Goal: Transaction & Acquisition: Register for event/course

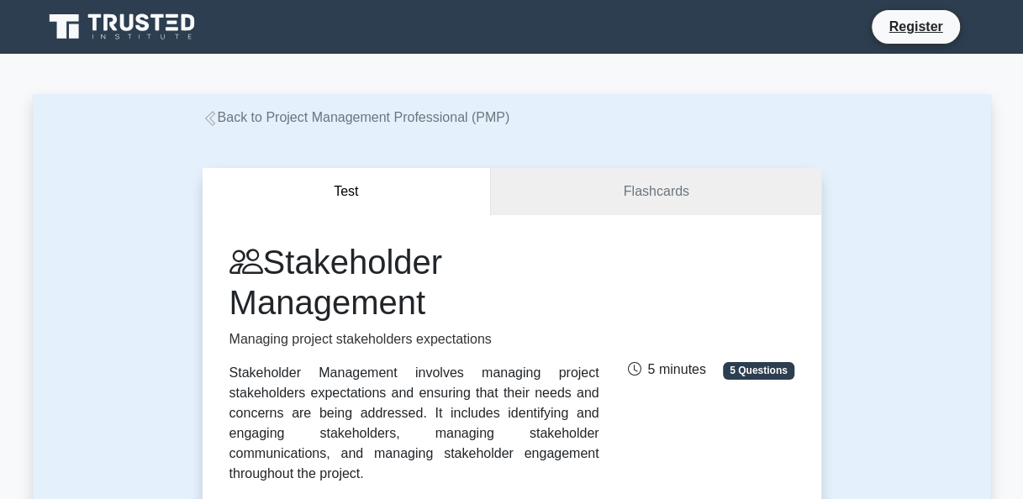
click at [348, 124] on link "Back to Project Management Professional (PMP)" at bounding box center [357, 117] width 308 height 14
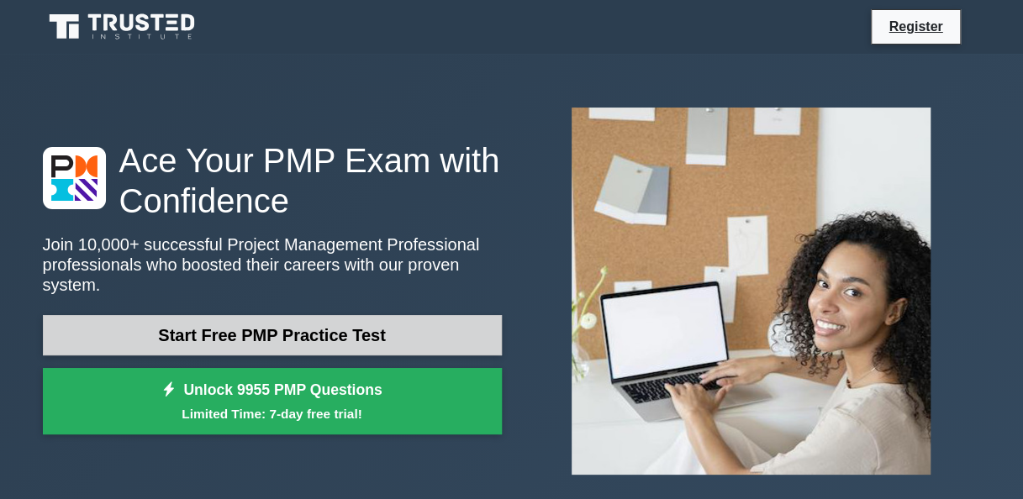
click at [350, 328] on link "Start Free PMP Practice Test" at bounding box center [272, 335] width 459 height 40
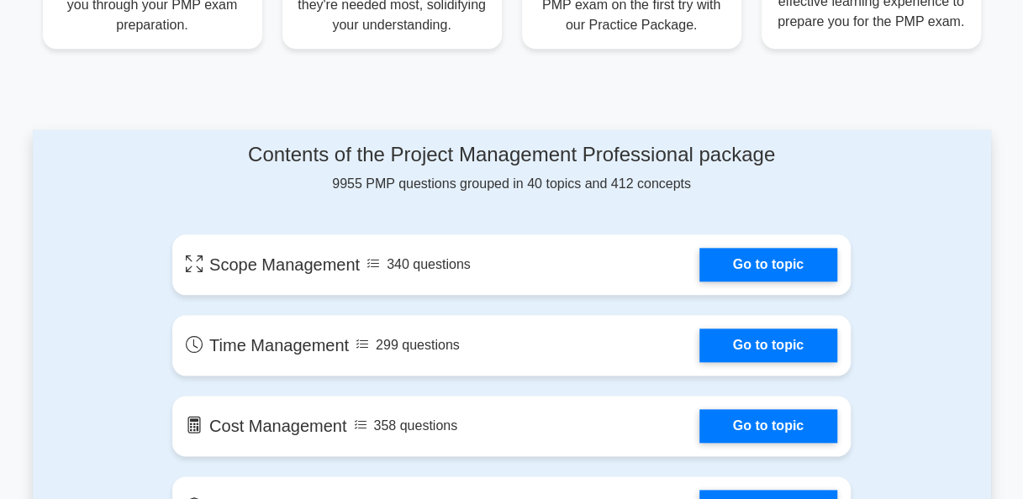
scroll to position [783, 0]
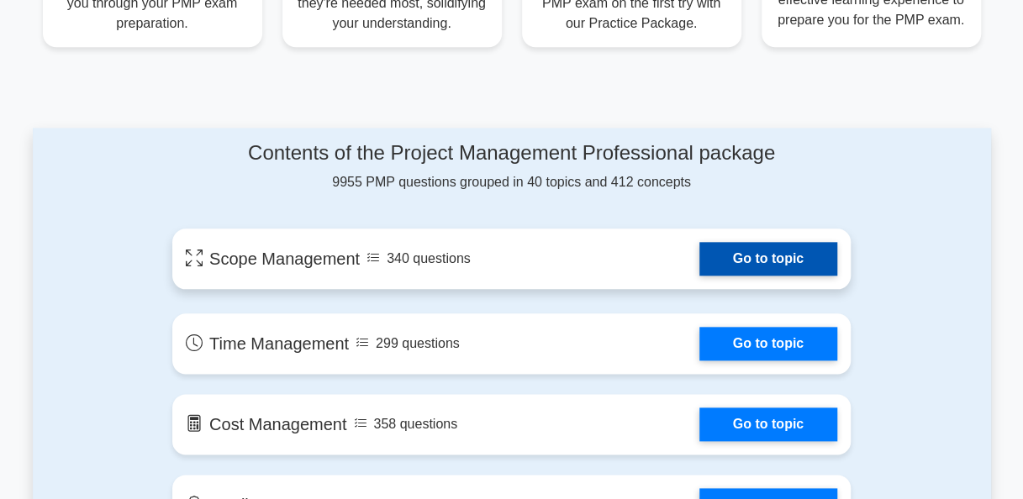
click at [746, 259] on link "Go to topic" at bounding box center [768, 259] width 138 height 34
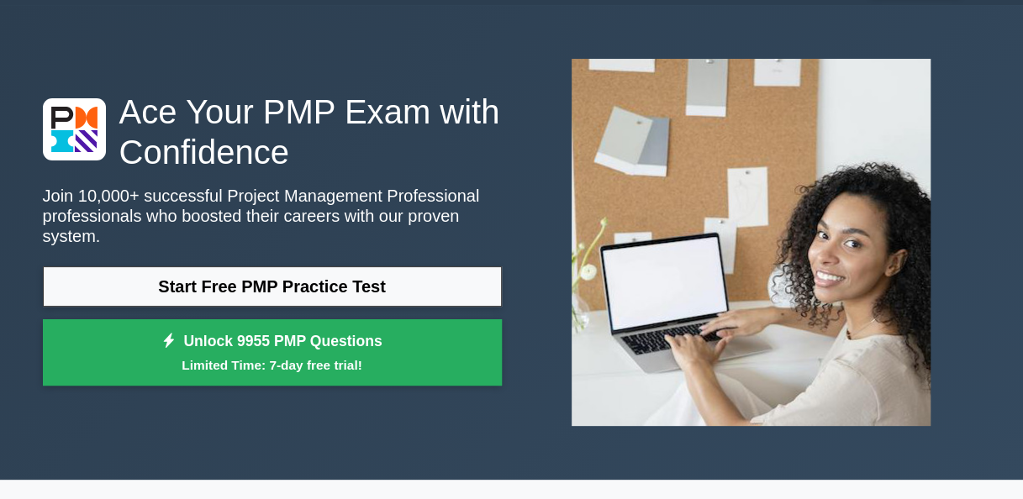
scroll to position [0, 0]
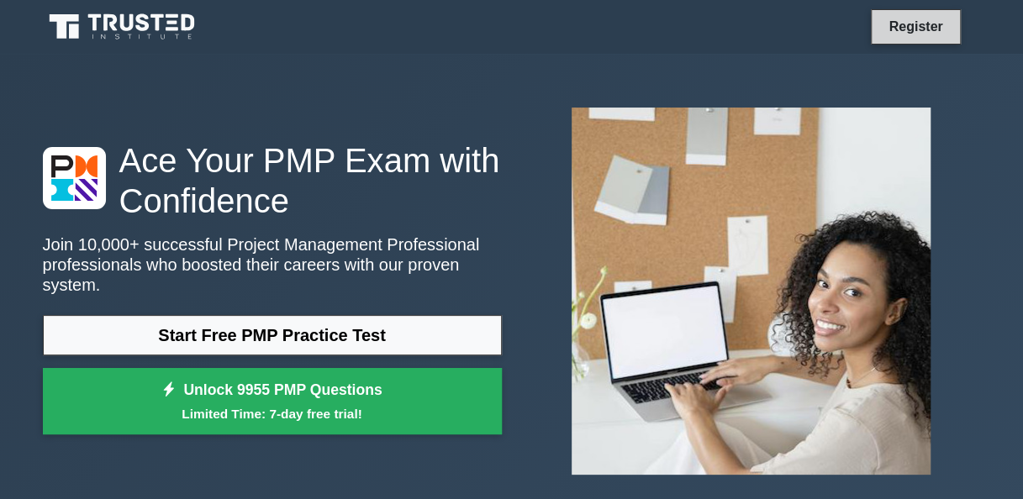
click at [915, 36] on link "Register" at bounding box center [915, 26] width 74 height 21
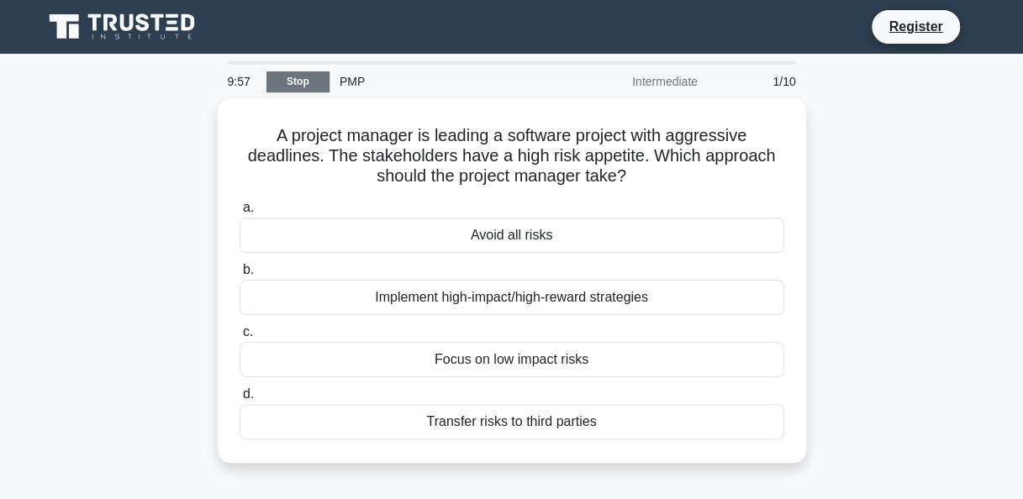
click at [297, 87] on link "Stop" at bounding box center [297, 81] width 63 height 21
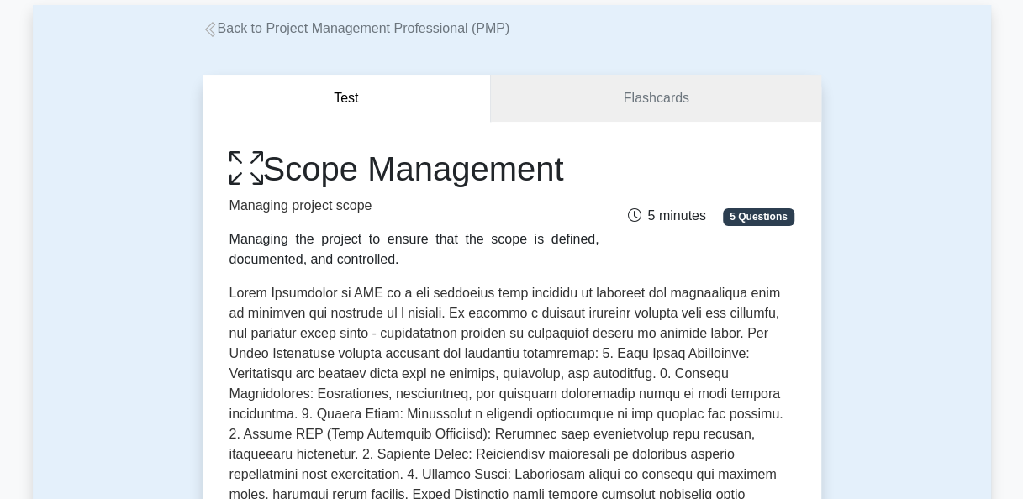
scroll to position [87, 0]
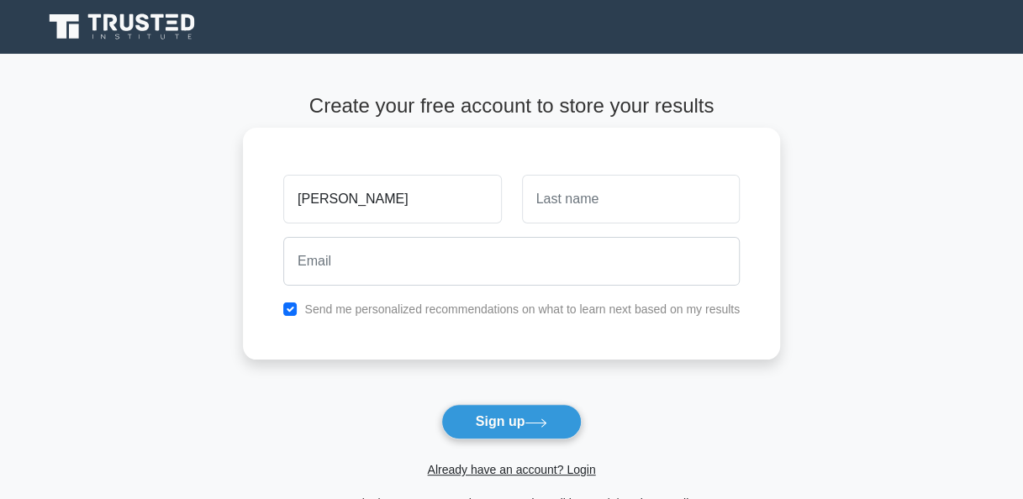
type input "[PERSON_NAME]"
click at [622, 181] on input "text" at bounding box center [631, 199] width 218 height 49
type input "Tino"
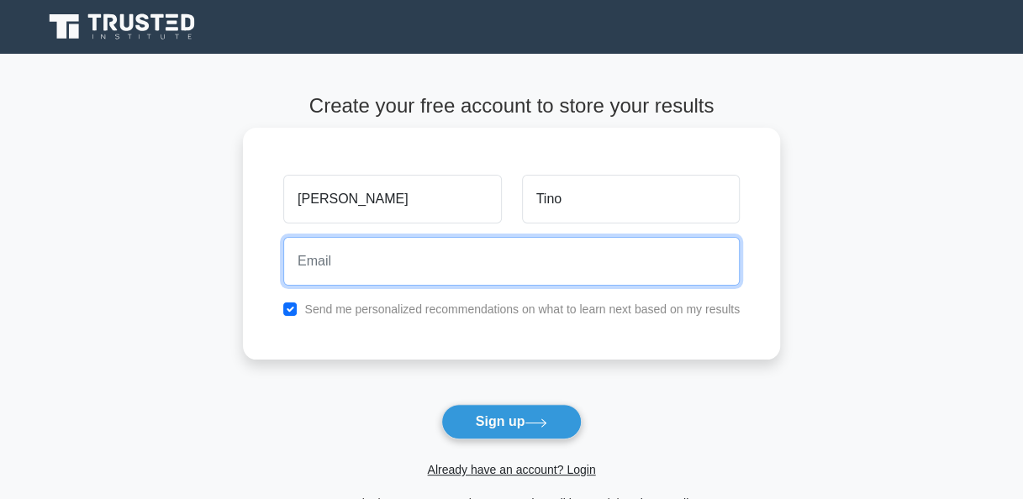
click at [368, 260] on input "email" at bounding box center [511, 261] width 456 height 49
type input "tinotracy2207@gmail.com"
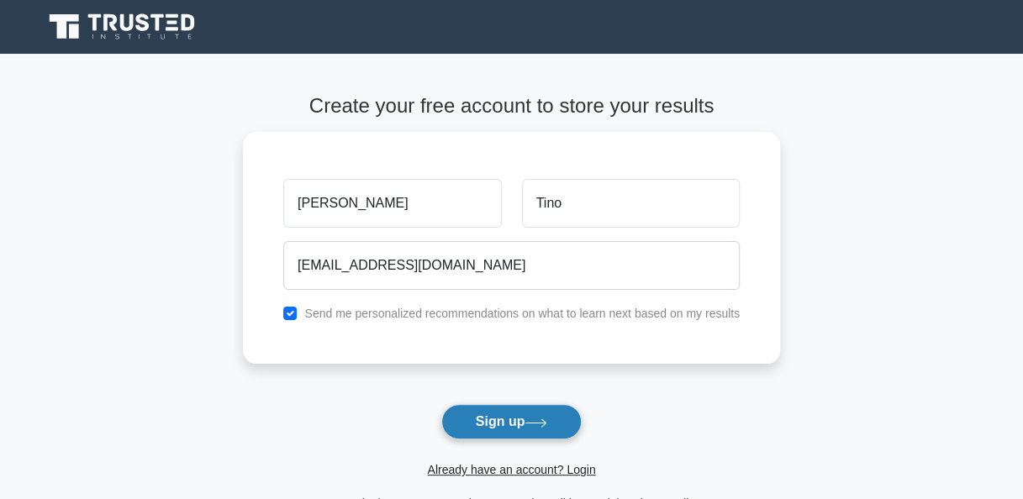
click at [541, 418] on icon at bounding box center [535, 422] width 23 height 9
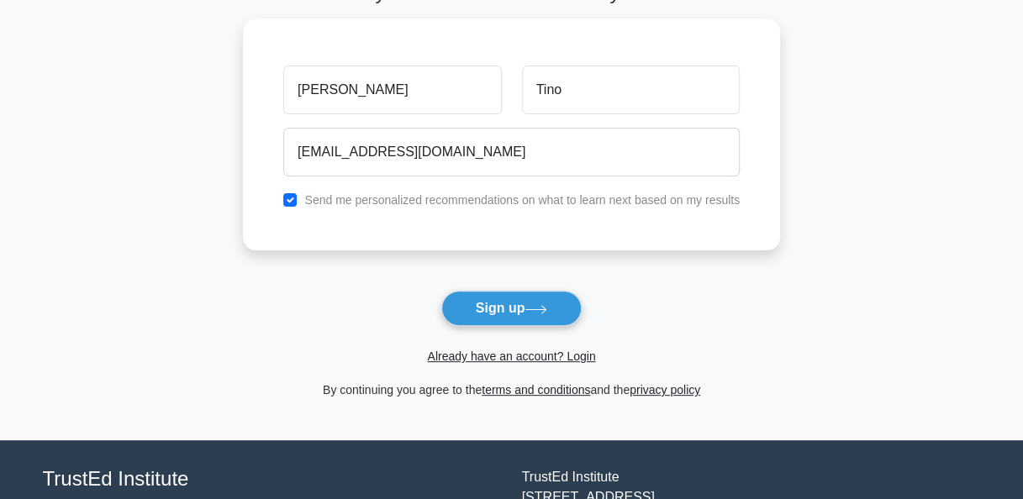
scroll to position [114, 0]
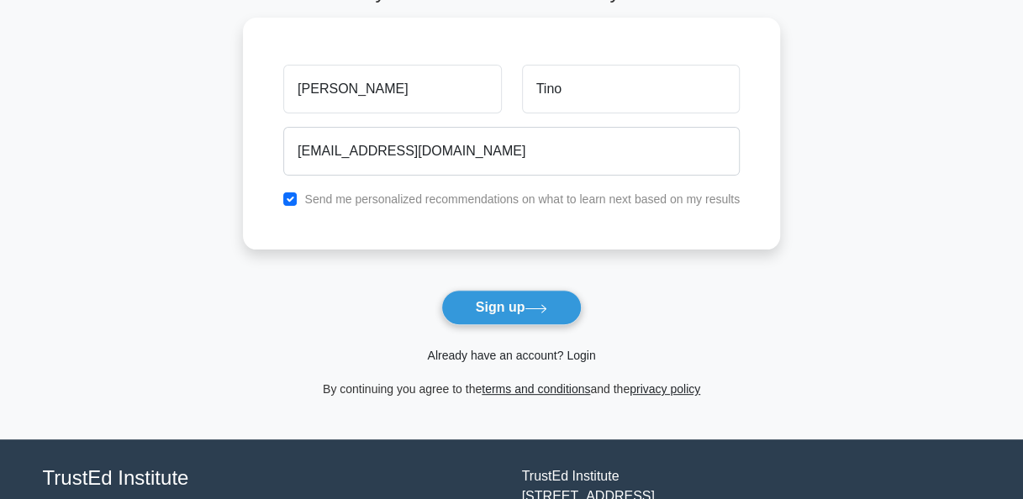
click at [530, 359] on link "Already have an account? Login" at bounding box center [511, 355] width 168 height 13
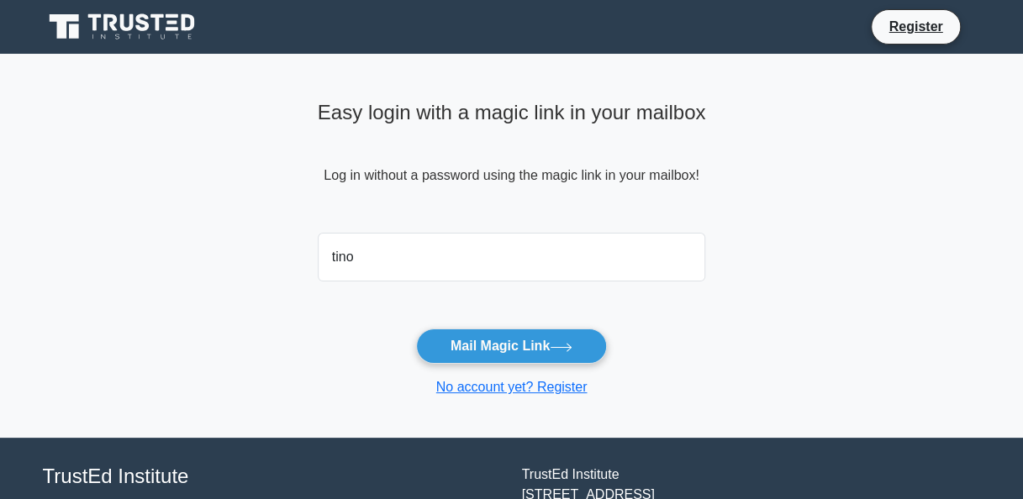
type input "tinotracy2207@gmail.com"
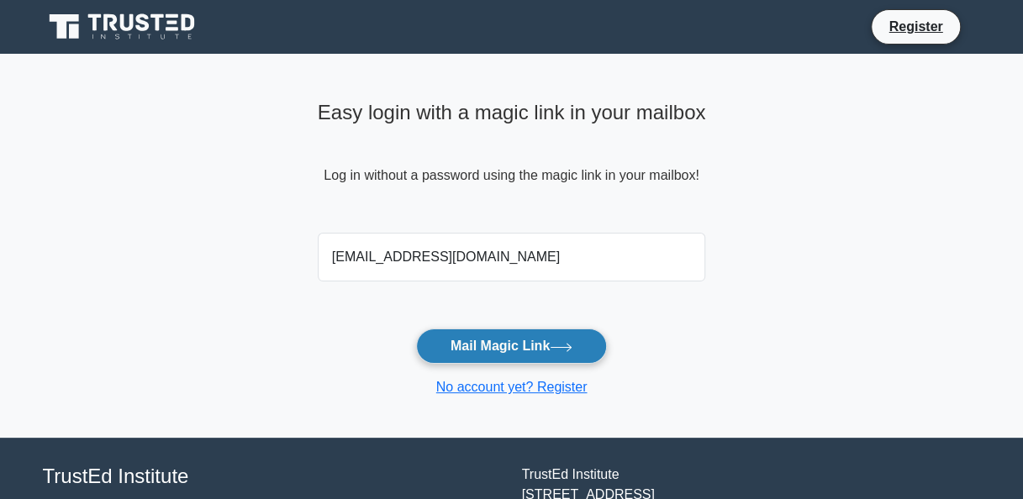
click at [524, 345] on button "Mail Magic Link" at bounding box center [511, 346] width 191 height 35
